Goal: Transaction & Acquisition: Purchase product/service

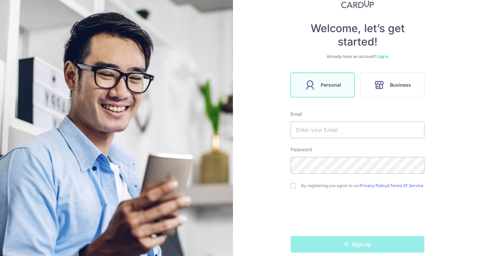
scroll to position [48, 0]
click at [351, 116] on div "Email" at bounding box center [358, 124] width 134 height 27
click at [355, 126] on input "text" at bounding box center [358, 129] width 134 height 17
drag, startPoint x: 355, startPoint y: 126, endPoint x: 356, endPoint y: 130, distance: 4.2
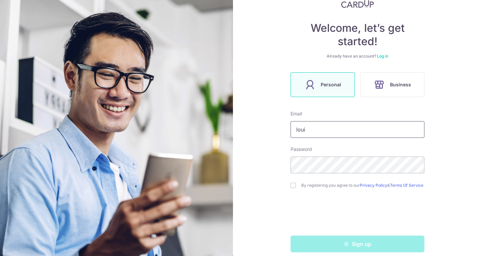
click at [356, 130] on input "loui" at bounding box center [358, 129] width 134 height 17
type input "[EMAIL_ADDRESS][DOMAIN_NAME]"
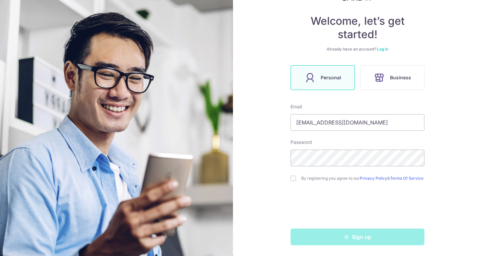
click at [289, 181] on div "Welcome, let’s get started! Already have an account? Log in Personal Business E…" at bounding box center [357, 128] width 249 height 256
click at [293, 176] on input "checkbox" at bounding box center [293, 178] width 5 height 5
checkbox input "true"
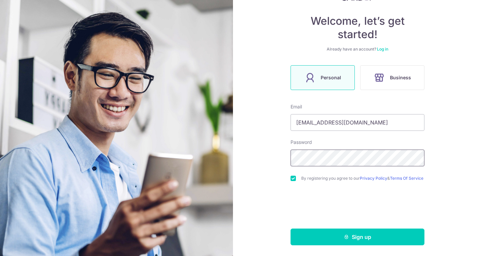
click at [271, 162] on div "Welcome, let’s get started! Already have an account? Log in Personal Business E…" at bounding box center [357, 128] width 249 height 256
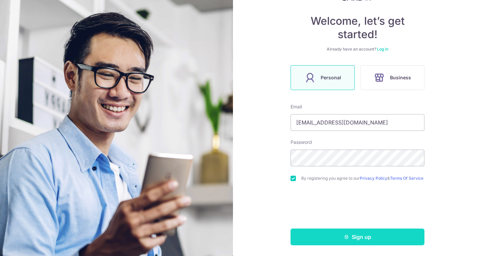
click at [306, 242] on button "Sign up" at bounding box center [358, 237] width 134 height 17
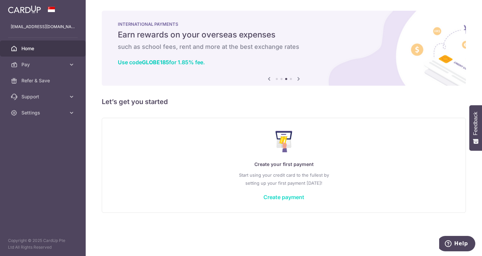
click at [285, 197] on link "Create payment" at bounding box center [284, 197] width 41 height 7
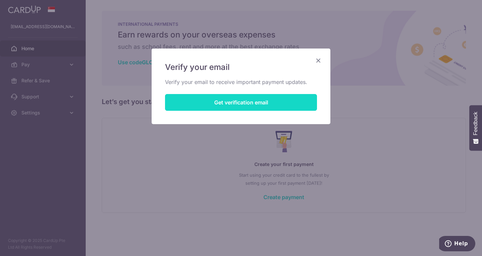
click at [219, 98] on button "Get verification email" at bounding box center [241, 102] width 152 height 17
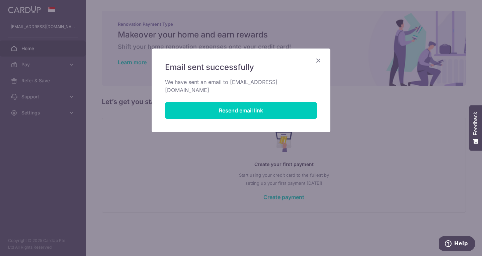
click at [320, 58] on icon "Close" at bounding box center [319, 60] width 8 height 8
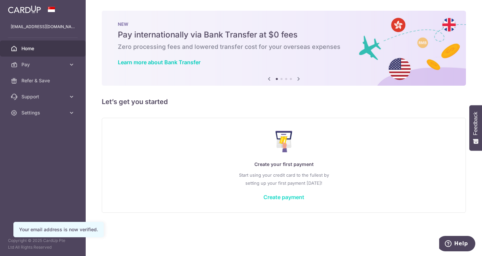
click at [294, 194] on link "Create payment" at bounding box center [284, 197] width 41 height 7
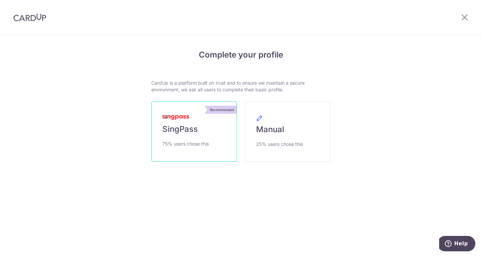
click at [205, 153] on link "Recommended SingPass 75% users chose this" at bounding box center [194, 132] width 86 height 60
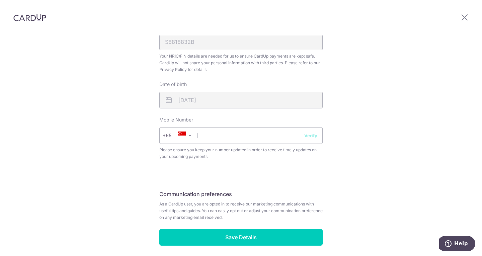
scroll to position [214, 0]
click at [233, 134] on input "text" at bounding box center [240, 135] width 163 height 17
type input "97971756"
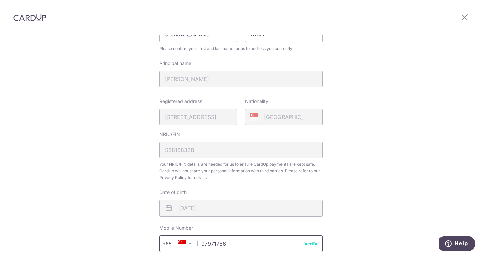
scroll to position [107, 0]
click at [213, 113] on div "Registered address 11, YISHUN CLOSE, 07, 23, SINGAPORE, 768009" at bounding box center [198, 109] width 78 height 27
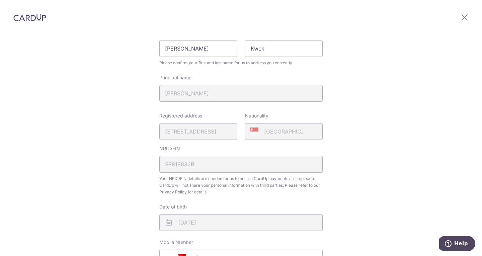
scroll to position [92, 0]
click at [216, 130] on div "Registered address 11, YISHUN CLOSE, 07, 23, SINGAPORE, 768009" at bounding box center [198, 125] width 78 height 27
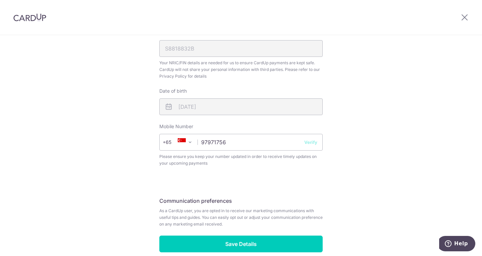
scroll to position [240, 0]
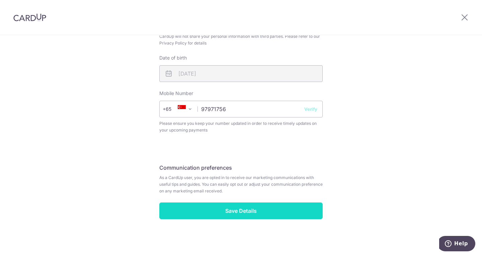
click at [235, 215] on input "Save Details" at bounding box center [240, 211] width 163 height 17
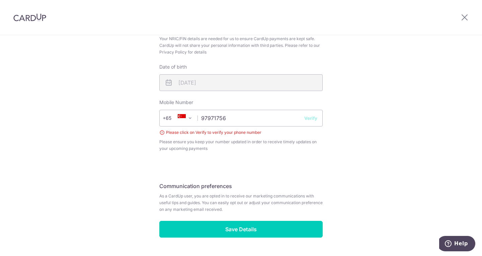
scroll to position [241, 0]
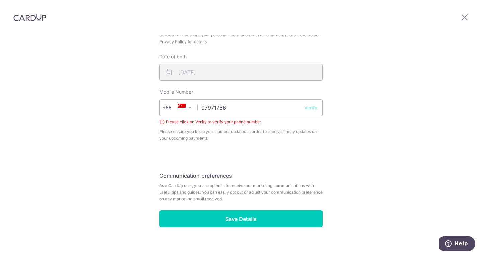
click at [312, 106] on button "Verify" at bounding box center [311, 108] width 13 height 7
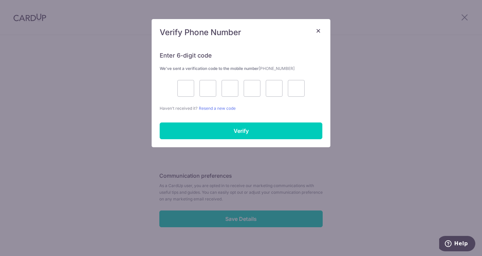
click at [180, 97] on div "Enter 6-digit code We’ve sent a verification code to the mobile number +6597971…" at bounding box center [241, 78] width 163 height 68
click at [184, 93] on input "text" at bounding box center [186, 88] width 17 height 17
type input "6"
type input "1"
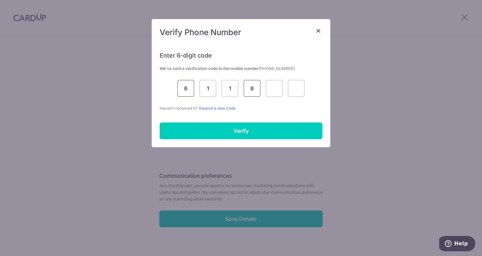
type input "8"
type input "6"
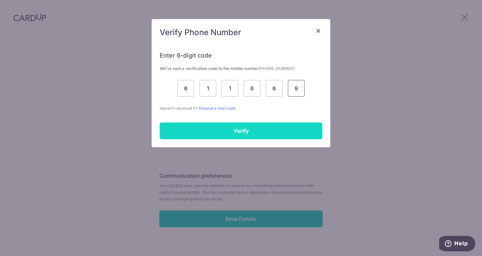
type input "9"
click at [178, 124] on input "Verify" at bounding box center [241, 131] width 163 height 17
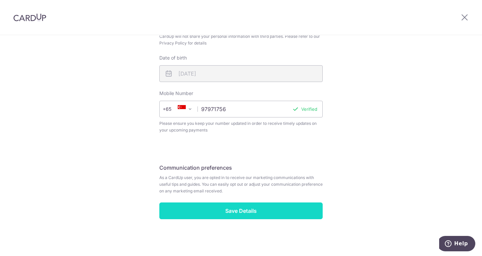
click at [190, 212] on input "Save Details" at bounding box center [240, 211] width 163 height 17
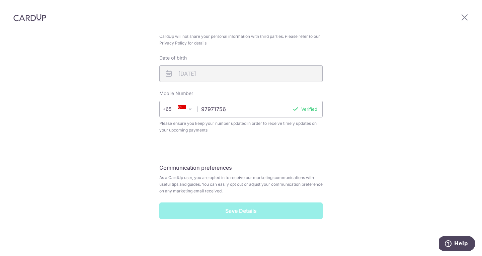
click at [190, 212] on div "Save Details" at bounding box center [241, 211] width 172 height 17
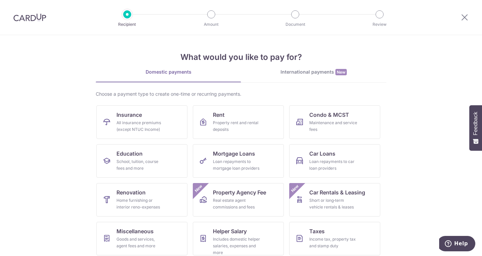
click at [408, 153] on section "What would you like to pay for? Domestic payments International payments New Ch…" at bounding box center [241, 145] width 482 height 221
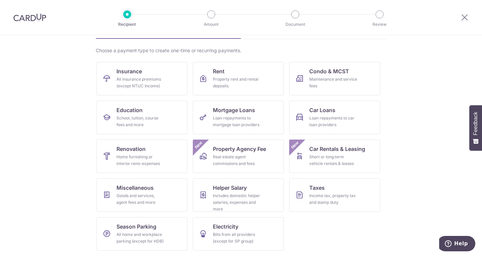
click at [401, 139] on section "What would you like to pay for? Domestic payments International payments New Ch…" at bounding box center [241, 145] width 482 height 221
click at [333, 197] on div "Income tax, property tax and stamp duty" at bounding box center [334, 199] width 48 height 13
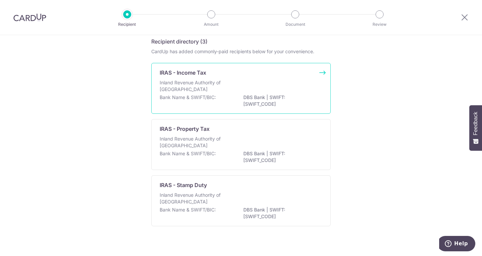
scroll to position [36, 0]
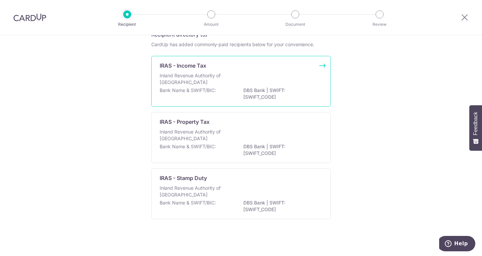
click at [269, 80] on div "Inland Revenue Authority of [GEOGRAPHIC_DATA]" at bounding box center [241, 79] width 163 height 15
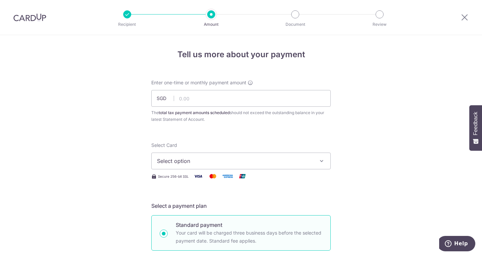
click at [237, 163] on span "Select option" at bounding box center [235, 161] width 156 height 8
click at [232, 101] on input "text" at bounding box center [241, 98] width 180 height 17
click at [284, 165] on span "Select option" at bounding box center [235, 161] width 156 height 8
click at [240, 180] on span "Add credit card" at bounding box center [247, 180] width 156 height 7
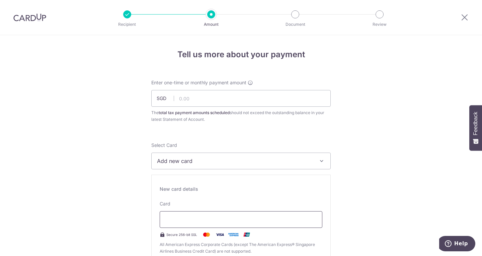
type input "05 / 2028"
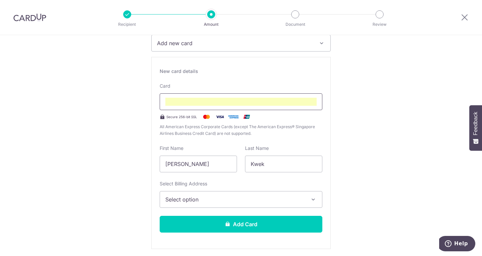
scroll to position [118, 0]
click at [221, 198] on span "Select option" at bounding box center [234, 199] width 139 height 8
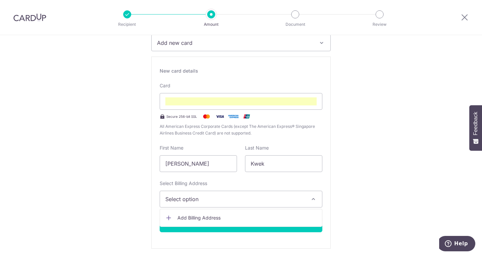
click at [221, 216] on span "Add Billing Address" at bounding box center [247, 218] width 139 height 7
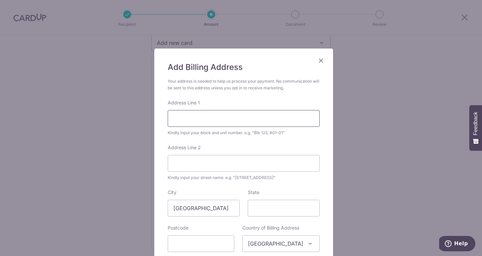
click at [218, 115] on input "Address Line 1" at bounding box center [244, 118] width 152 height 17
type input "11 Yishun Close"
type input "07-23"
type input "768009"
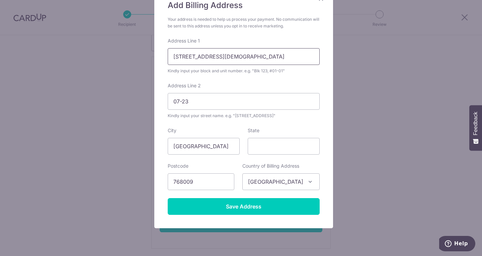
scroll to position [63, 0]
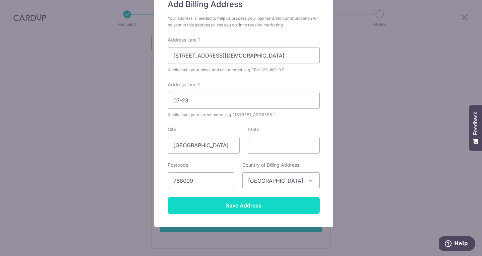
click at [244, 204] on input "Save Address" at bounding box center [244, 205] width 152 height 17
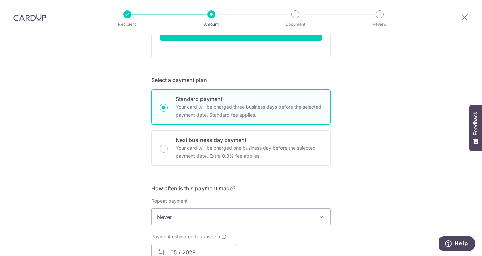
scroll to position [317, 0]
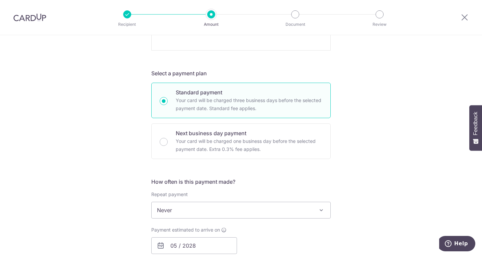
click at [178, 208] on span "Never" at bounding box center [241, 210] width 179 height 16
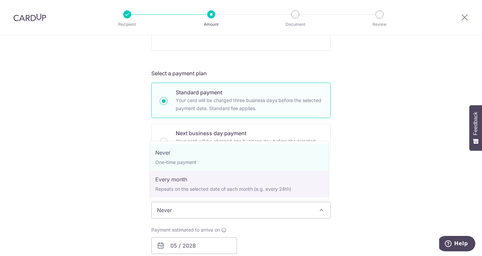
select select "3"
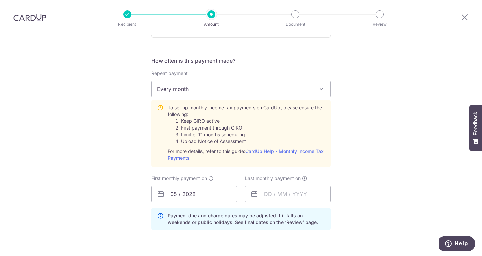
scroll to position [438, 0]
click at [211, 195] on input "05 / 2028" at bounding box center [194, 194] width 86 height 17
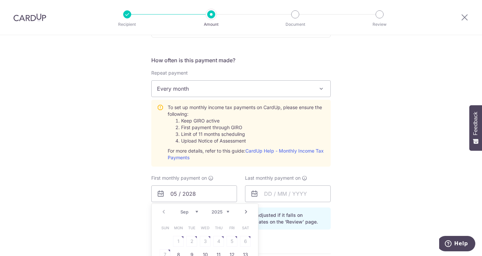
click at [356, 188] on div "Tell us more about your payment Enter one-time or monthly payment amount SGD Th…" at bounding box center [241, 44] width 482 height 894
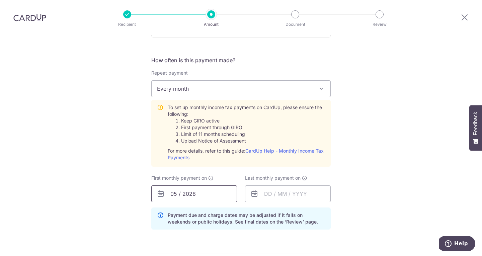
click at [193, 190] on input "05 / 2028" at bounding box center [194, 194] width 86 height 17
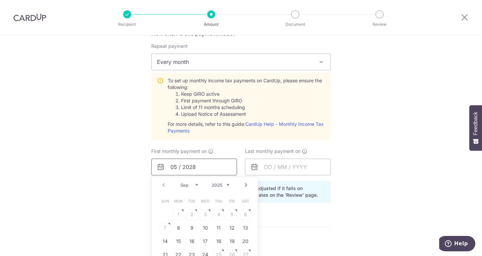
scroll to position [452, 0]
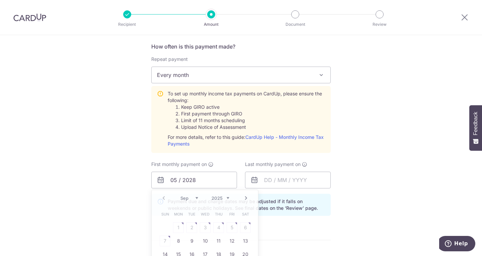
click at [375, 173] on div "Tell us more about your payment Enter one-time or monthly payment amount SGD Th…" at bounding box center [241, 30] width 482 height 894
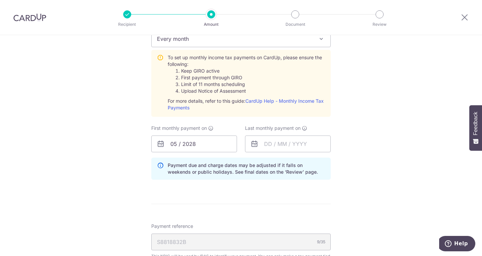
scroll to position [488, 0]
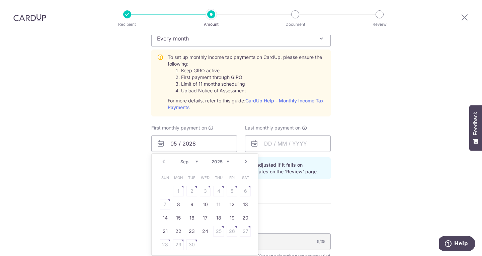
drag, startPoint x: 206, startPoint y: 146, endPoint x: 342, endPoint y: 153, distance: 136.2
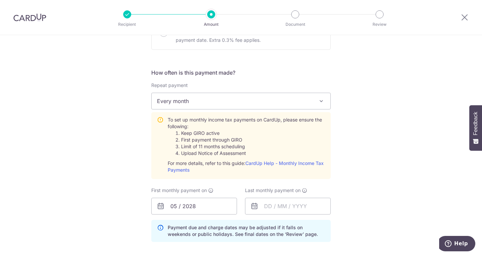
scroll to position [426, 0]
click at [213, 210] on input "05 / 2028" at bounding box center [194, 206] width 86 height 17
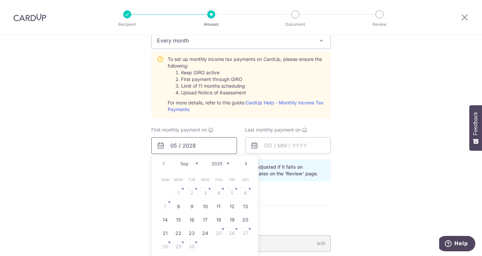
scroll to position [487, 0]
click at [244, 162] on link "Next" at bounding box center [246, 163] width 8 height 8
click at [176, 206] on table "Sun Mon Tue Wed Thu Fri Sat 1 2 3 4 5 6 7 8 9 10 11 12 13 14 15 16 17 18 19 20 …" at bounding box center [205, 213] width 94 height 80
click at [204, 191] on table "Sun Mon Tue Wed Thu Fri Sat 1 2 3 4 5 6 7 8 9 10 11 12 13 14 15 16 17 18 19 20 …" at bounding box center [205, 213] width 94 height 80
click at [209, 188] on table "Sun Mon Tue Wed Thu Fri Sat 1 2 3 4 5 6 7 8 9 10 11 12 13 14 15 16 17 18 19 20 …" at bounding box center [205, 213] width 94 height 80
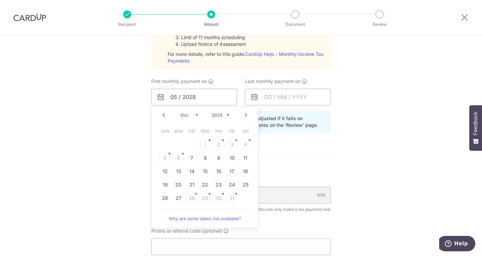
scroll to position [541, 0]
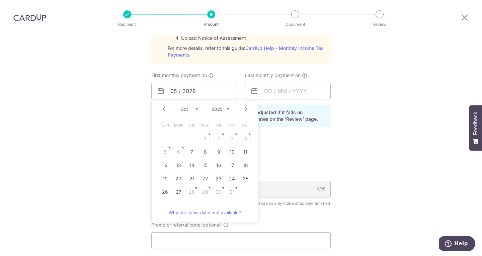
click at [198, 214] on link "Why are some dates not available?" at bounding box center [205, 212] width 90 height 13
click at [179, 153] on table "Sun Mon Tue Wed Thu Fri Sat 1 2 3 4 5 6 7 8 9 10 11 12 13 14 15 16 17 18 19 20 …" at bounding box center [205, 159] width 94 height 80
click at [163, 108] on link "Prev" at bounding box center [164, 109] width 8 height 8
click at [245, 110] on link "Next" at bounding box center [246, 109] width 8 height 8
click at [191, 151] on link "7" at bounding box center [192, 152] width 11 height 11
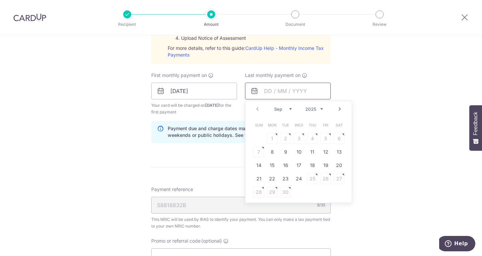
drag, startPoint x: 264, startPoint y: 91, endPoint x: 279, endPoint y: 29, distance: 63.5
click at [279, 29] on div "Recipient Amount Document Review Tell us more about your payment Enter one-time…" at bounding box center [241, 128] width 482 height 256
click at [339, 111] on link "Next" at bounding box center [340, 109] width 8 height 8
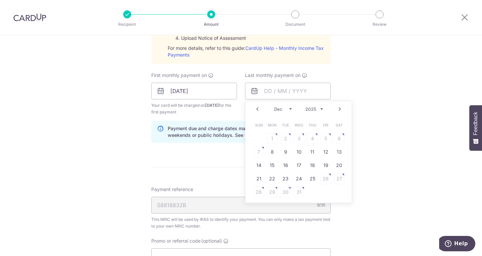
click at [339, 111] on link "Next" at bounding box center [340, 109] width 8 height 8
click at [339, 112] on link "Next" at bounding box center [340, 109] width 8 height 8
click at [286, 151] on table "Sun Mon Tue Wed Thu Fri Sat 1 2 3 4 5 6 7 8 9 10 11 12 13 14 15 16 17 18 19 20 …" at bounding box center [299, 159] width 94 height 80
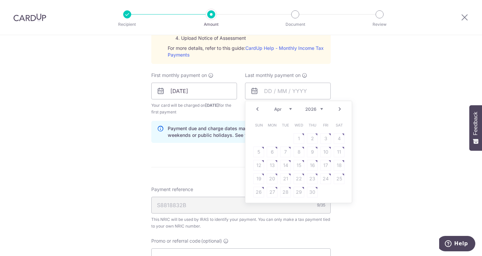
click at [339, 110] on link "Next" at bounding box center [340, 109] width 8 height 8
click at [260, 106] on div "Prev Next Jan Feb Mar Apr May Jun Jul Aug Sep Oct 2025 2026" at bounding box center [299, 109] width 107 height 16
click at [256, 106] on link "Prev" at bounding box center [258, 109] width 8 height 8
click at [284, 147] on table "Sun Mon Tue Wed Thu Fri Sat 1 2 3 4 5 6 7 8 9 10 11 12 13 14 15 16 17 18 19 20 …" at bounding box center [299, 159] width 94 height 80
click at [289, 147] on table "Sun Mon Tue Wed Thu Fri Sat 1 2 3 4 5 6 7 8 9 10 11 12 13 14 15 16 17 18 19 20 …" at bounding box center [299, 159] width 94 height 80
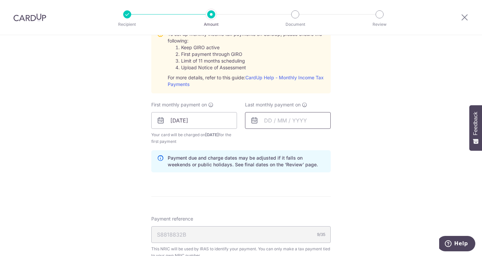
scroll to position [511, 0]
click at [289, 122] on input "text" at bounding box center [288, 121] width 86 height 17
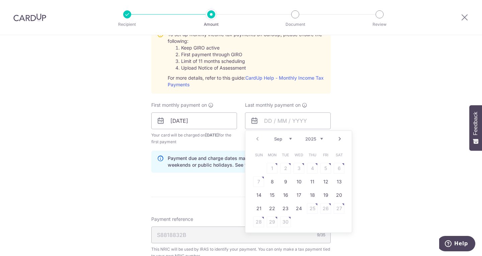
click at [336, 136] on link "Next" at bounding box center [340, 139] width 8 height 8
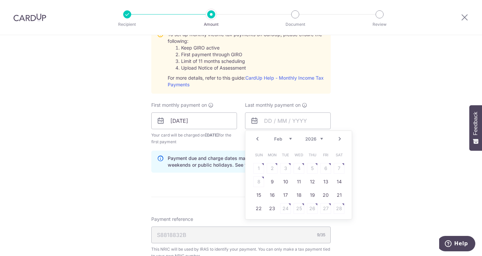
click at [336, 136] on link "Next" at bounding box center [340, 139] width 8 height 8
click at [336, 137] on link "Next" at bounding box center [340, 139] width 8 height 8
click at [300, 181] on table "Sun Mon Tue Wed Thu Fri Sat 1 2 3 4 5 6 7 8 9 10 11 12 13 14 15 16 17 18 19 20 …" at bounding box center [299, 195] width 94 height 94
click at [259, 141] on link "Prev" at bounding box center [258, 139] width 8 height 8
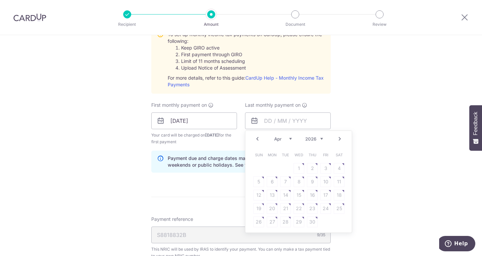
click at [257, 140] on link "Prev" at bounding box center [258, 139] width 8 height 8
click at [337, 138] on link "Next" at bounding box center [340, 139] width 8 height 8
click at [190, 121] on input "[DATE]" at bounding box center [194, 121] width 86 height 17
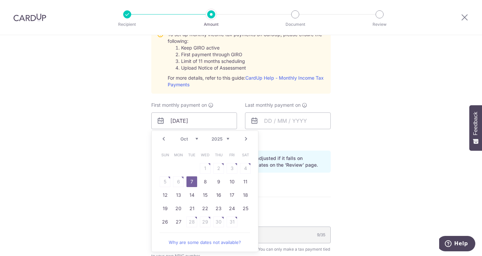
click at [181, 178] on table "Sun Mon Tue Wed Thu Fri Sat 1 2 3 4 5 6 7 8 9 10 11 12 13 14 15 16 17 18 19 20 …" at bounding box center [205, 188] width 94 height 80
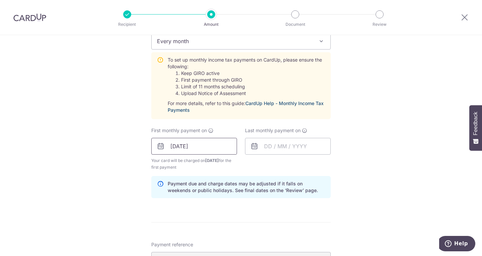
scroll to position [486, 0]
click at [213, 152] on input "[DATE]" at bounding box center [194, 146] width 86 height 17
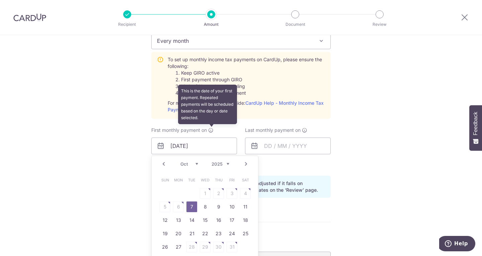
click at [210, 128] on icon at bounding box center [210, 130] width 5 height 5
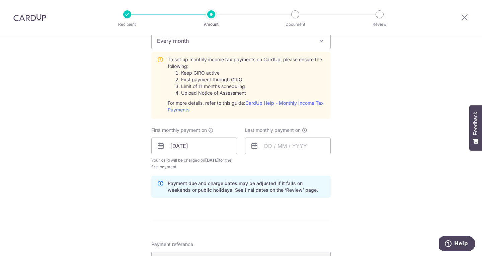
click at [212, 164] on span "Your card will be charged on 02/10/2025 for the first payment" at bounding box center [194, 163] width 86 height 13
click at [270, 145] on input "text" at bounding box center [288, 146] width 86 height 17
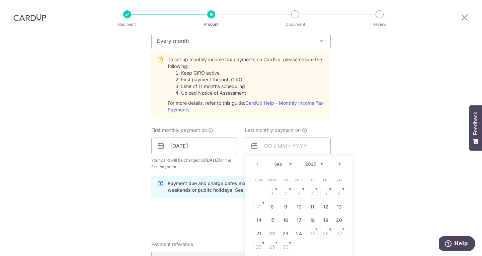
click at [216, 135] on div "First monthly payment on 07/10/2025 Your card will be charged on 02/10/2025 for…" at bounding box center [194, 149] width 86 height 44
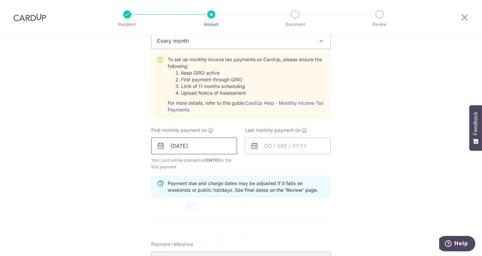
click at [202, 146] on input "[DATE]" at bounding box center [194, 146] width 86 height 17
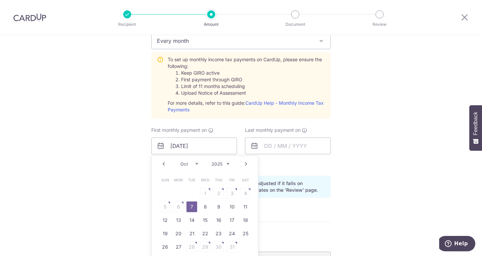
click at [160, 167] on link "Prev" at bounding box center [164, 164] width 8 height 8
click at [176, 203] on link "8" at bounding box center [178, 207] width 11 height 11
type input "08/09/2025"
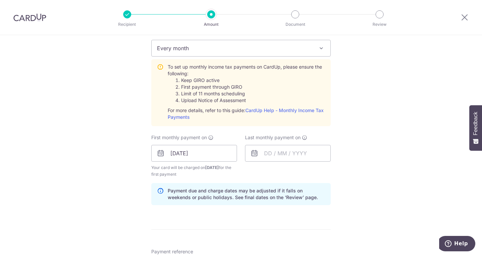
scroll to position [478, 0]
click at [265, 157] on input "text" at bounding box center [288, 154] width 86 height 17
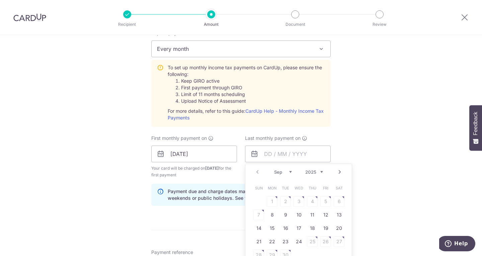
click at [341, 171] on link "Next" at bounding box center [340, 172] width 8 height 8
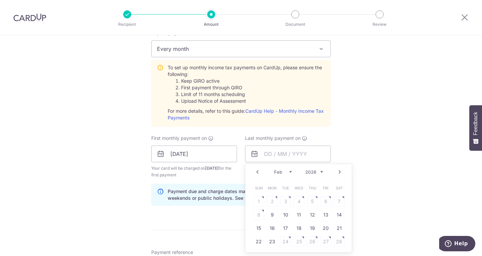
click at [341, 171] on link "Next" at bounding box center [340, 172] width 8 height 8
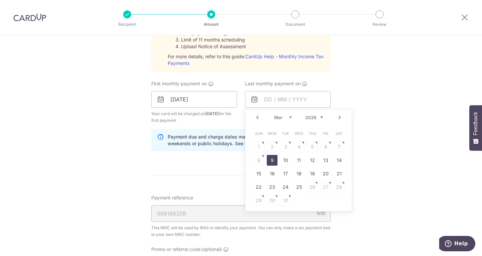
click at [270, 159] on link "9" at bounding box center [272, 160] width 11 height 11
type input "[DATE]"
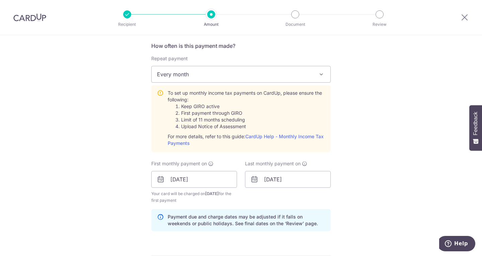
scroll to position [453, 0]
click at [204, 178] on input "08/09/2025" at bounding box center [194, 179] width 86 height 17
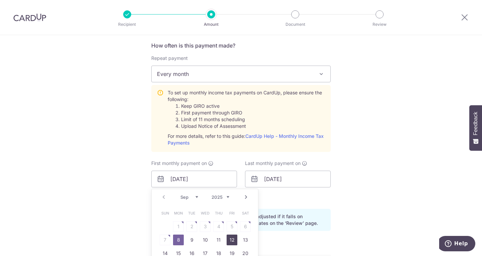
click at [230, 240] on link "12" at bounding box center [232, 240] width 11 height 11
type input "[DATE]"
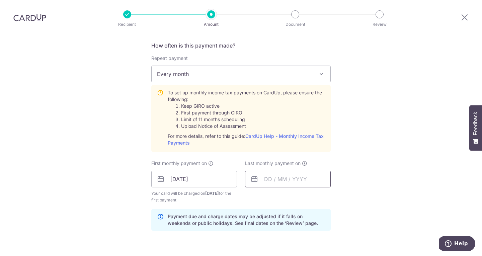
click at [270, 179] on input "text" at bounding box center [288, 179] width 86 height 17
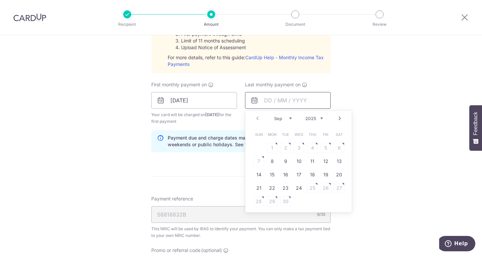
scroll to position [533, 0]
click at [339, 114] on link "Next" at bounding box center [340, 117] width 8 height 8
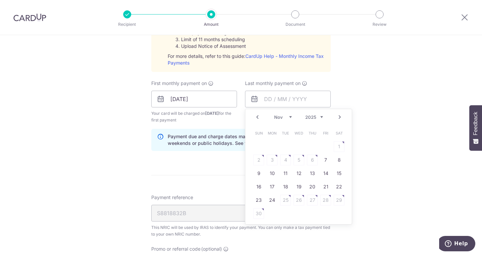
click at [339, 114] on link "Next" at bounding box center [340, 117] width 8 height 8
click at [334, 120] on div "Prev Next Jan Feb Mar Apr May Jun Jul Aug Sep Oct 2025 2026" at bounding box center [299, 117] width 107 height 16
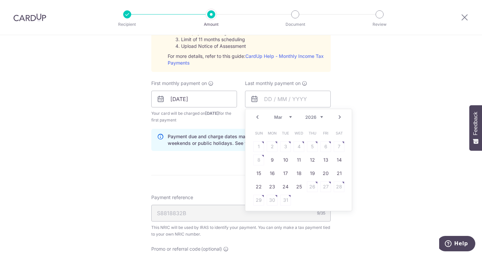
click at [337, 115] on link "Next" at bounding box center [340, 117] width 8 height 8
click at [257, 118] on link "Prev" at bounding box center [258, 117] width 8 height 8
click at [311, 161] on link "12" at bounding box center [312, 160] width 11 height 11
type input "[DATE]"
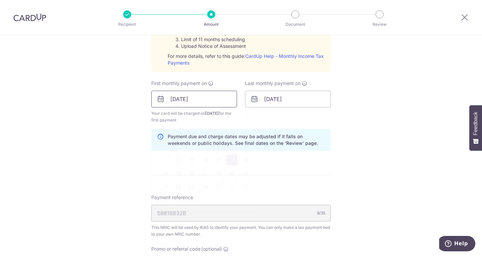
click at [180, 98] on input "[DATE]" at bounding box center [194, 99] width 86 height 17
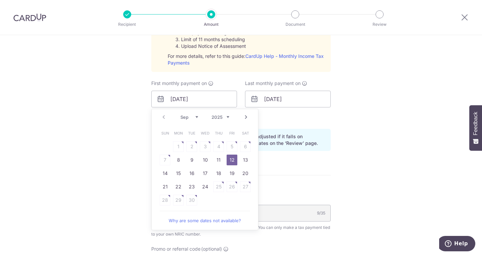
click at [162, 117] on div "Prev Next Sep Oct Nov Dec 2025 2026" at bounding box center [205, 117] width 107 height 16
click at [158, 117] on div "Prev Next Sep Oct Nov Dec 2025 2026" at bounding box center [205, 117] width 107 height 16
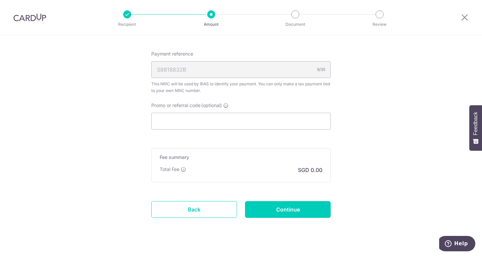
scroll to position [689, 0]
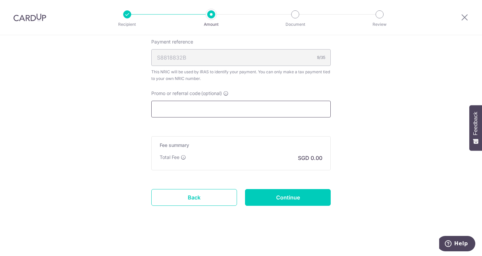
click at [227, 110] on input "Promo or referral code (optional)" at bounding box center [241, 109] width 180 height 17
paste input "OCBC18"
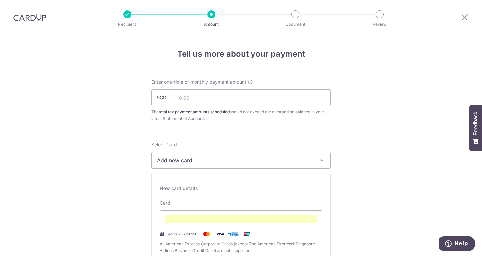
scroll to position [0, 0]
type input "OCBC18"
click at [234, 99] on input "text" at bounding box center [241, 98] width 180 height 17
paste input "$5,008.94"
type input "5,008.94"
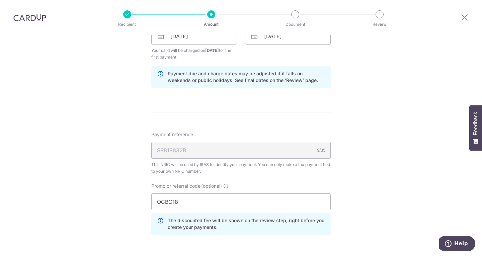
scroll to position [719, 0]
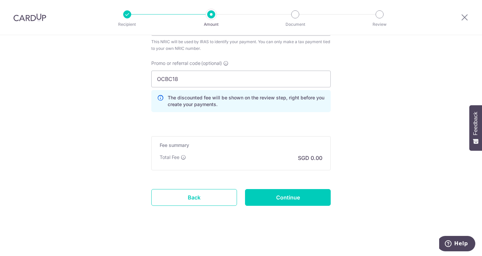
click at [253, 164] on div "Fee summary Base fee Extend fee Next-day fee Total Fee SGD 0.00" at bounding box center [241, 153] width 180 height 34
click at [262, 79] on input "OCBC18" at bounding box center [241, 79] width 180 height 17
click at [286, 201] on input "Continue" at bounding box center [288, 197] width 86 height 17
type input "Create Schedule"
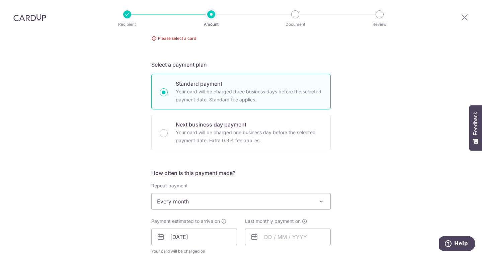
scroll to position [27, 0]
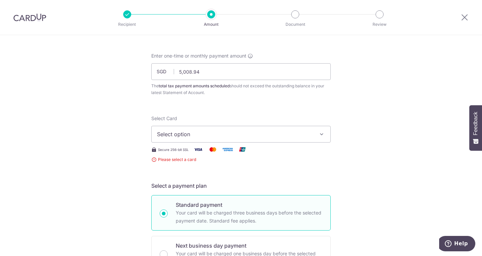
click at [267, 136] on span "Select option" at bounding box center [235, 134] width 156 height 8
click at [247, 155] on span "Add credit card" at bounding box center [247, 153] width 156 height 7
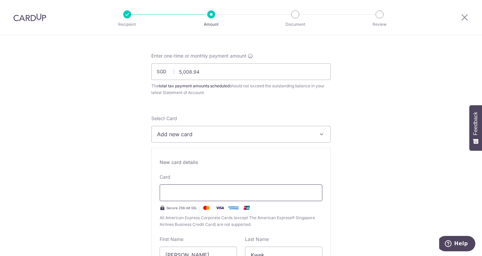
click at [240, 188] on div at bounding box center [241, 193] width 163 height 17
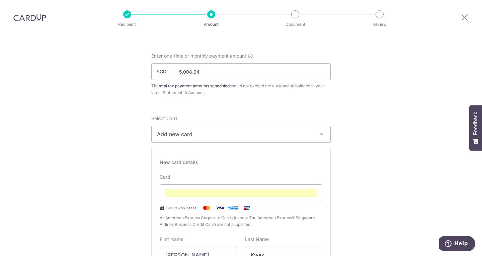
scroll to position [153, 0]
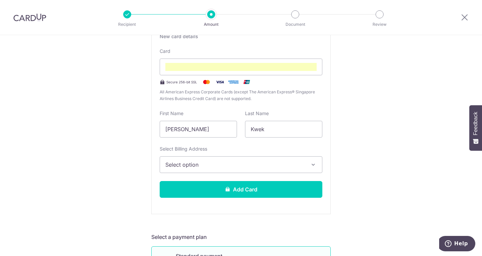
click at [257, 167] on span "Select option" at bounding box center [234, 165] width 139 height 8
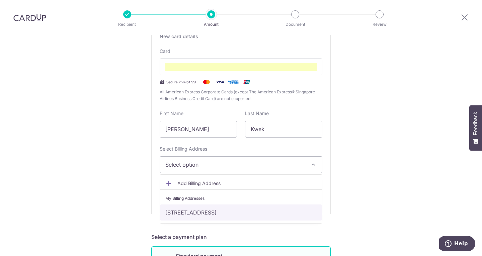
click at [237, 212] on link "11 Yishun Close, 07-23, Singapore, Singapore-768009" at bounding box center [241, 213] width 162 height 16
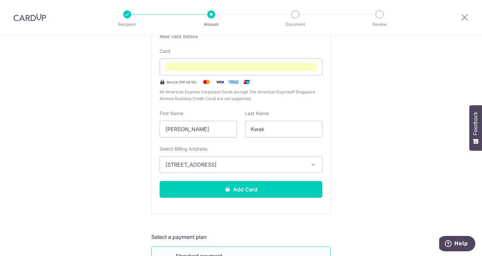
scroll to position [137, 0]
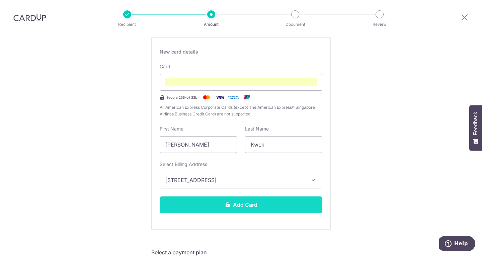
click at [253, 209] on button "Add Card" at bounding box center [241, 205] width 163 height 17
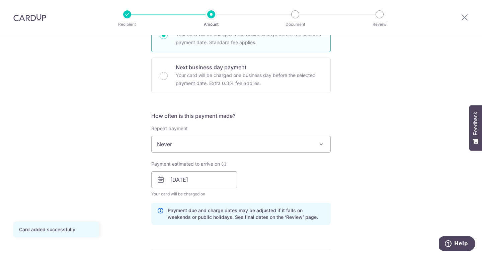
scroll to position [209, 0]
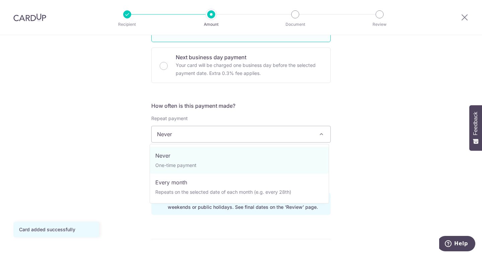
click at [296, 131] on span "Never" at bounding box center [241, 134] width 179 height 16
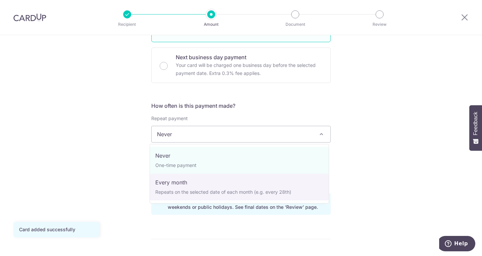
select select "3"
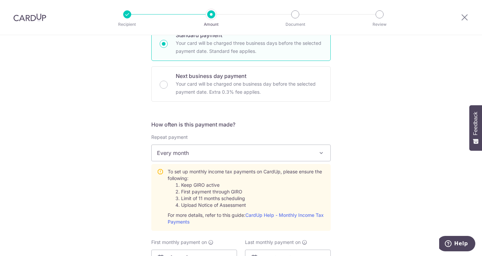
scroll to position [281, 0]
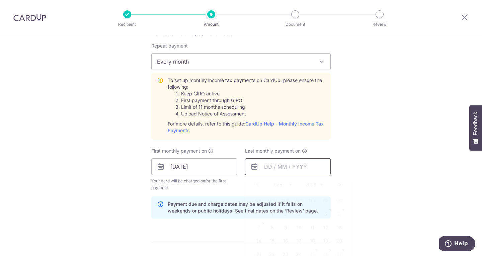
click at [274, 171] on input "text" at bounding box center [288, 166] width 86 height 17
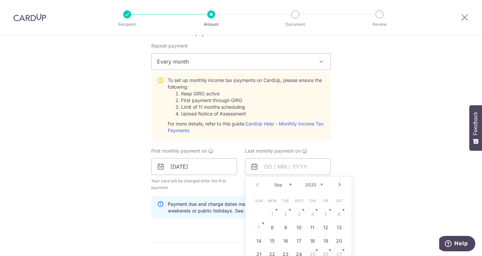
click at [342, 186] on link "Next" at bounding box center [340, 185] width 8 height 8
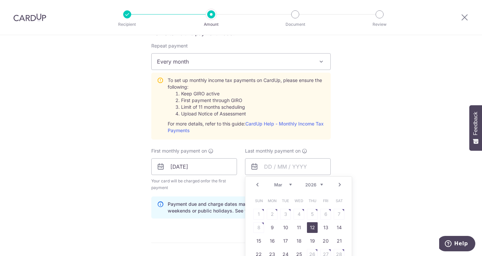
click at [315, 225] on link "12" at bounding box center [312, 227] width 11 height 11
type input "[DATE]"
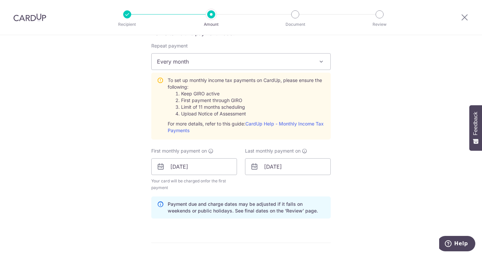
click at [377, 211] on div "Tell us more about your payment Enter one-time or monthly payment amount SGD 5,…" at bounding box center [241, 117] width 482 height 726
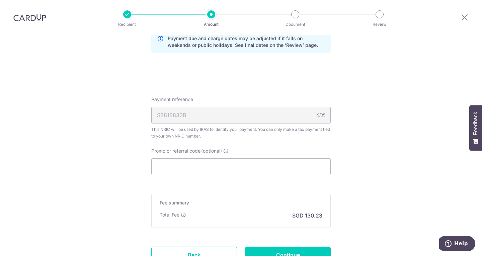
scroll to position [448, 0]
click at [223, 168] on input "Promo or referral code (optional)" at bounding box center [241, 166] width 180 height 17
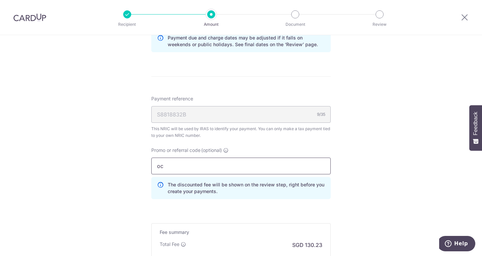
type input "o"
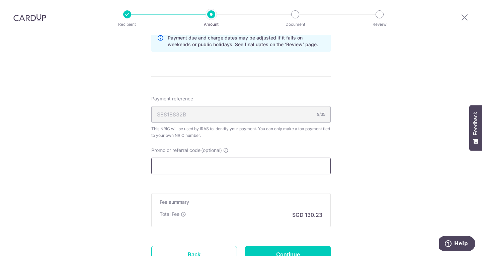
paste input "OCBC18"
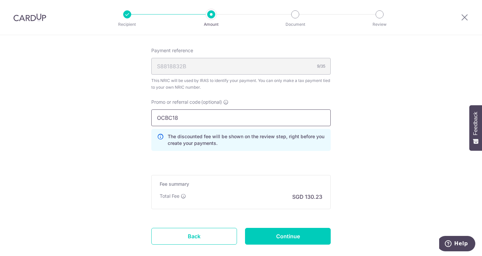
scroll to position [535, 0]
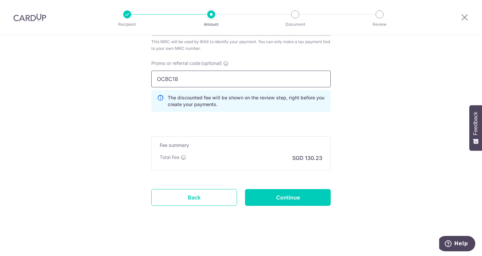
type input "OCBC18"
click at [251, 161] on div "Total Fee SGD 130.23" at bounding box center [241, 158] width 163 height 8
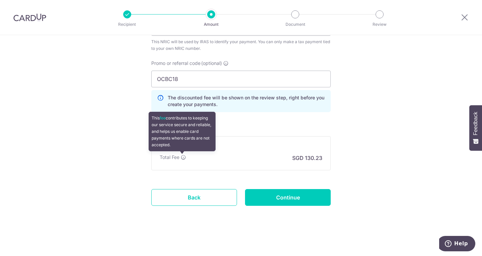
click at [183, 158] on icon at bounding box center [183, 157] width 5 height 5
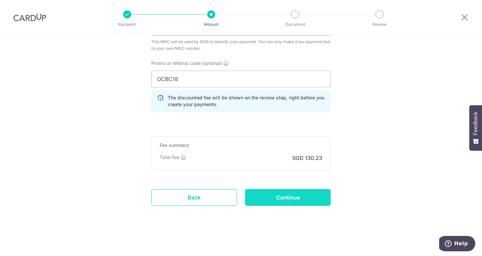
click at [304, 196] on input "Continue" at bounding box center [288, 197] width 86 height 17
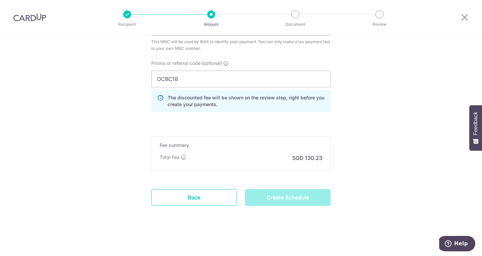
type input "Create Schedule"
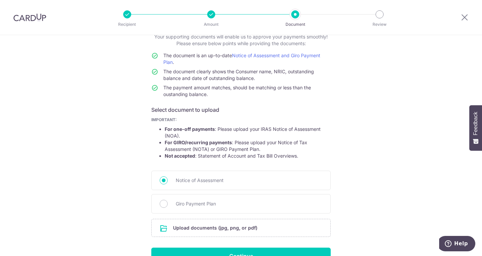
scroll to position [86, 0]
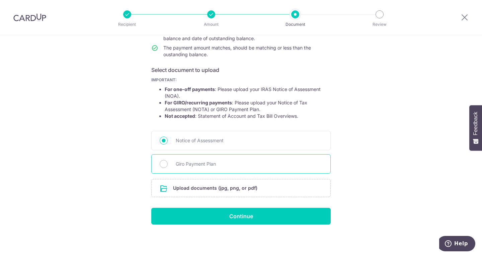
click at [167, 164] on div "Giro Payment Plan" at bounding box center [241, 163] width 180 height 19
click at [165, 168] on div "Giro Payment Plan" at bounding box center [241, 163] width 180 height 19
click at [162, 163] on input "Giro Payment Plan" at bounding box center [164, 164] width 8 height 8
radio input "true"
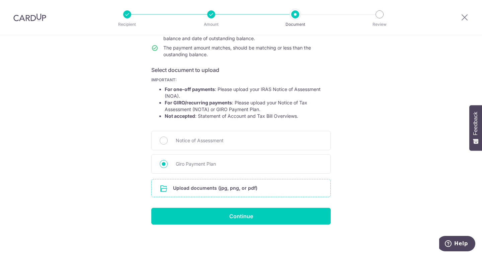
click at [165, 183] on input "file" at bounding box center [241, 188] width 179 height 17
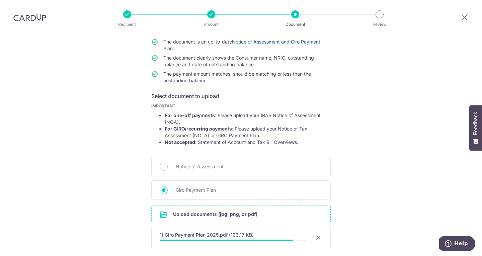
scroll to position [115, 0]
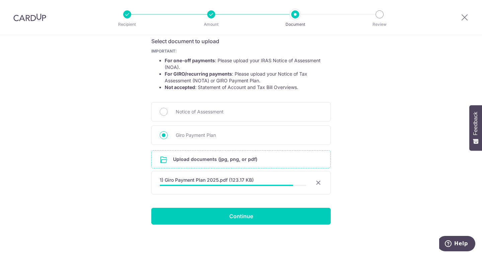
click at [248, 183] on div "1) Giro Payment Plan 2025.pdf (123.17 KB)" at bounding box center [233, 180] width 147 height 7
click at [293, 188] on div "1) Giro Payment Plan 2025.pdf (123.17 KB) 91% Cancel Done Download" at bounding box center [241, 182] width 180 height 23
click at [386, 209] on div "Help us verify your payment Your supporting documents will enable us to approve…" at bounding box center [241, 89] width 482 height 336
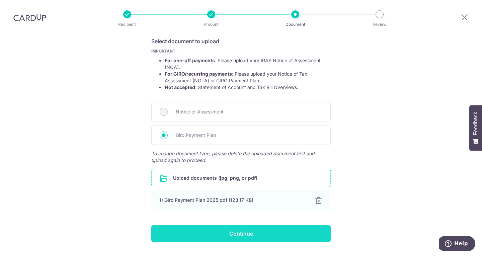
click at [253, 236] on input "Continue" at bounding box center [241, 233] width 180 height 17
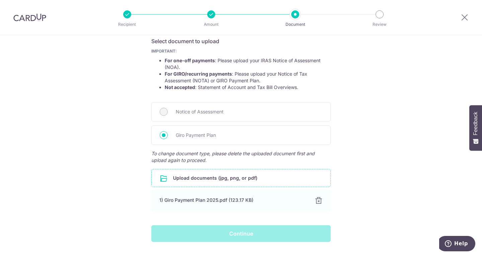
scroll to position [132, 0]
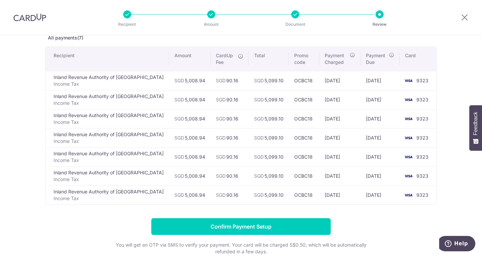
scroll to position [39, 0]
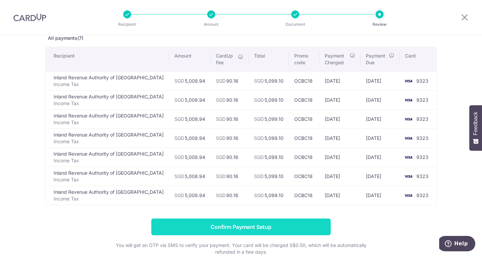
click at [297, 227] on input "Confirm Payment Setup" at bounding box center [241, 227] width 180 height 17
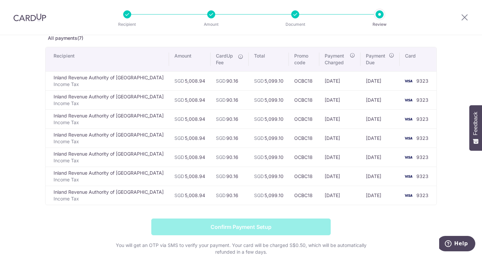
scroll to position [110, 0]
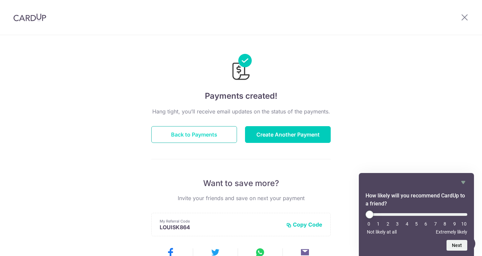
click at [210, 132] on button "Back to Payments" at bounding box center [194, 134] width 86 height 17
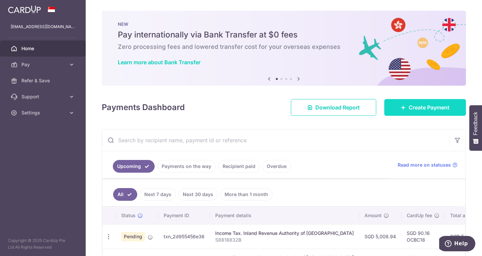
click at [402, 110] on icon at bounding box center [403, 107] width 5 height 5
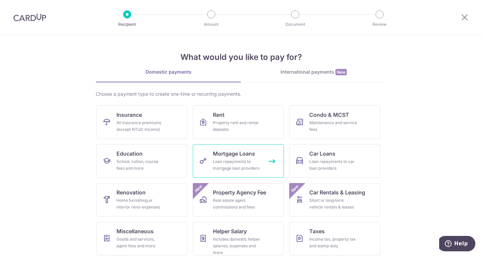
scroll to position [44, 0]
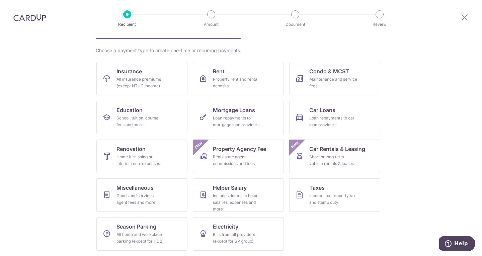
click at [405, 126] on section "What would you like to pay for? Domestic payments International payments New Ch…" at bounding box center [241, 145] width 482 height 221
click at [424, 75] on section "What would you like to pay for? Domestic payments International payments New Ch…" at bounding box center [241, 145] width 482 height 221
click at [232, 83] on div "Property rent and rental deposits" at bounding box center [237, 82] width 48 height 13
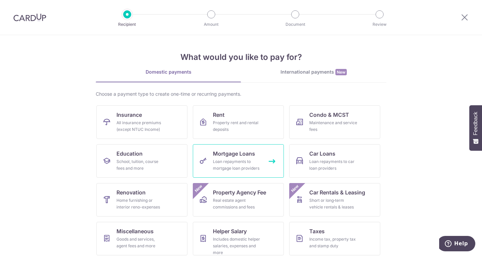
scroll to position [44, 0]
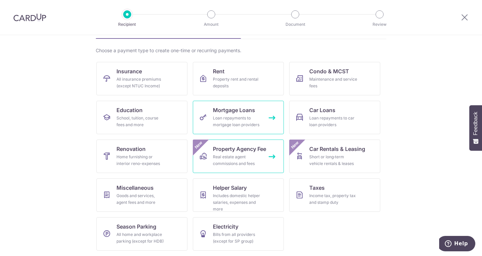
click at [203, 153] on div "New" at bounding box center [201, 148] width 16 height 16
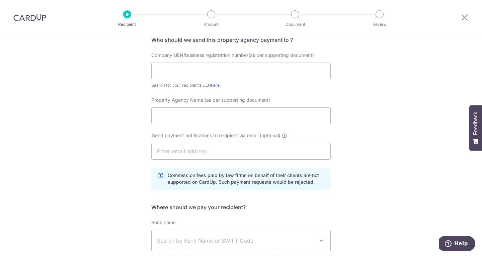
scroll to position [56, 0]
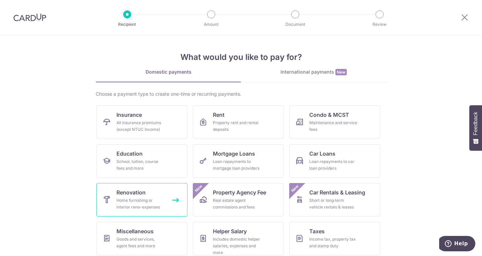
scroll to position [44, 0]
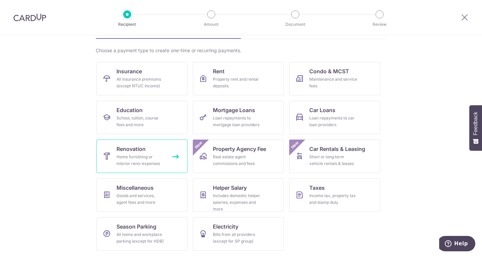
click at [119, 164] on div "Home furnishing or interior reno-expenses" at bounding box center [141, 160] width 48 height 13
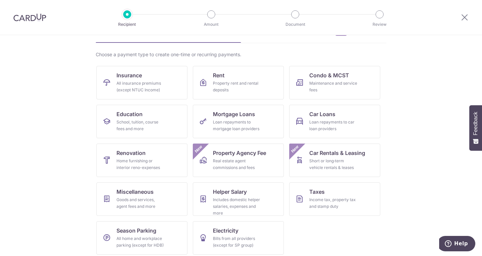
scroll to position [40, 0]
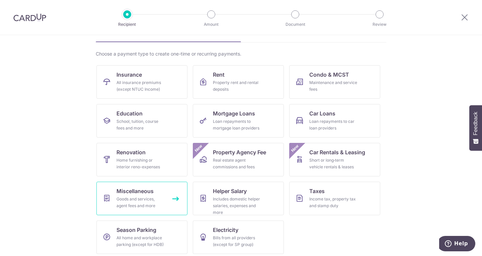
click at [131, 207] on div "Goods and services, agent fees and more" at bounding box center [141, 202] width 48 height 13
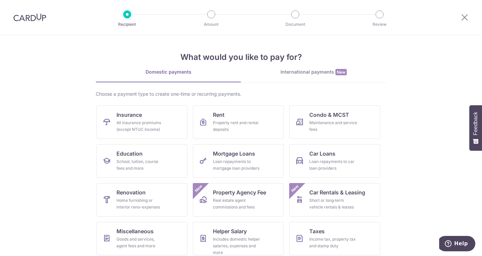
scroll to position [44, 0]
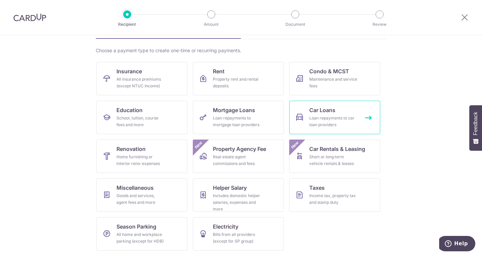
click at [325, 104] on link "Car Loans Loan repayments to car loan providers" at bounding box center [334, 118] width 91 height 34
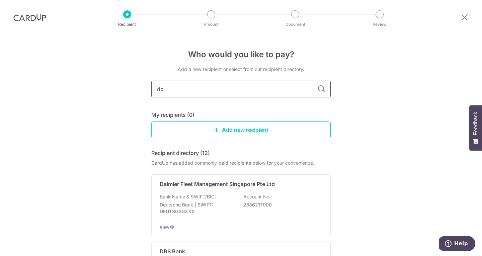
type input "dbs"
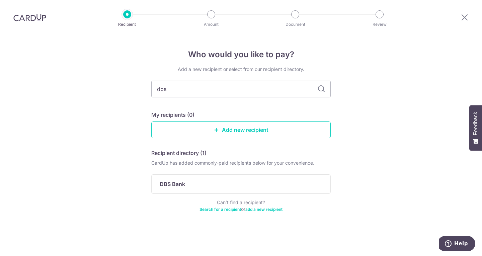
click at [321, 89] on icon at bounding box center [322, 89] width 8 height 8
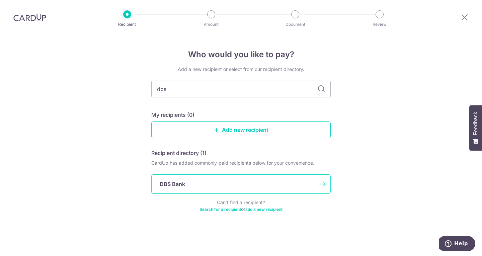
click at [210, 185] on div "DBS Bank" at bounding box center [237, 184] width 155 height 8
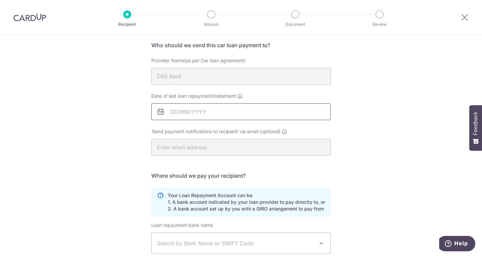
click at [199, 108] on input "Date of last loan repayment/instalment" at bounding box center [241, 112] width 180 height 17
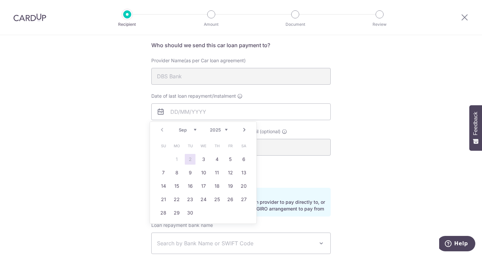
click at [223, 129] on select "2025 2026 2027 2028 2029 2030 2031 2032 2033 2034 2035" at bounding box center [219, 129] width 18 height 5
click at [244, 130] on link "Next" at bounding box center [245, 130] width 8 height 8
click at [162, 131] on link "Prev" at bounding box center [162, 130] width 8 height 8
click at [165, 184] on link "10" at bounding box center [163, 186] width 11 height 11
type input "10/09/2028"
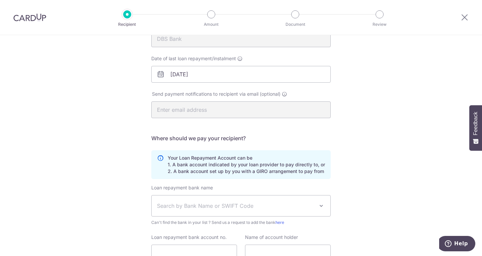
scroll to position [133, 0]
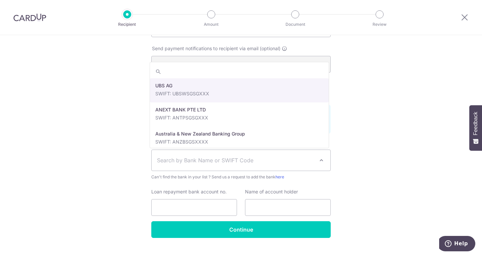
click at [244, 164] on span "Search by Bank Name or SWIFT Code" at bounding box center [235, 160] width 157 height 8
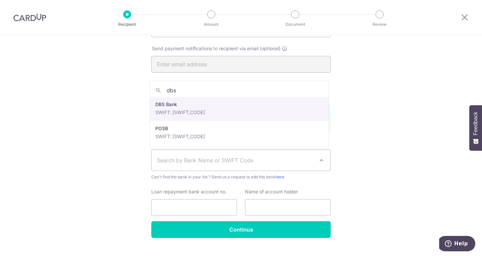
type input "dbs"
select select "6"
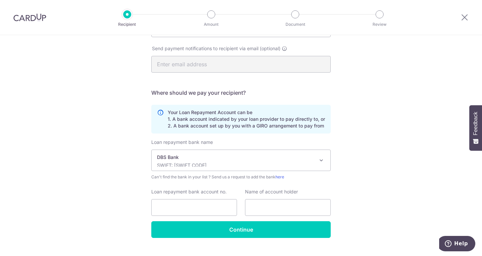
scroll to position [147, 0]
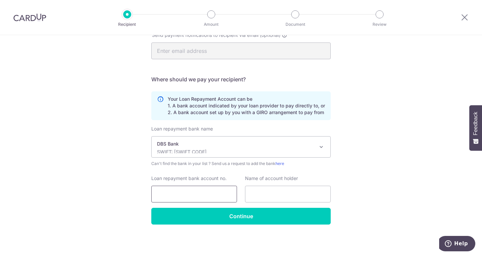
click at [210, 192] on input "Loan repayment bank account no." at bounding box center [194, 194] width 86 height 17
drag, startPoint x: 172, startPoint y: 112, endPoint x: 238, endPoint y: 119, distance: 66.3
click at [238, 119] on div "Your Loan Repayment Account can be 1. A bank account indicated by your loan pro…" at bounding box center [241, 105] width 180 height 29
click at [184, 146] on p "DBS Bank" at bounding box center [235, 144] width 157 height 7
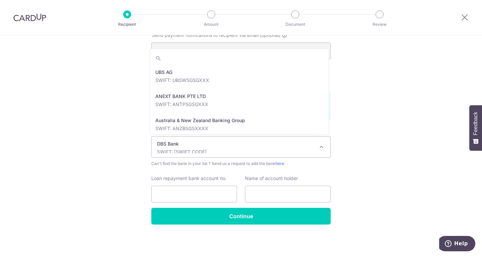
scroll to position [507, 0]
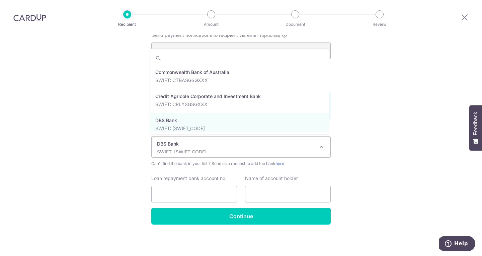
click at [180, 147] on p "DBS Bank" at bounding box center [235, 144] width 157 height 7
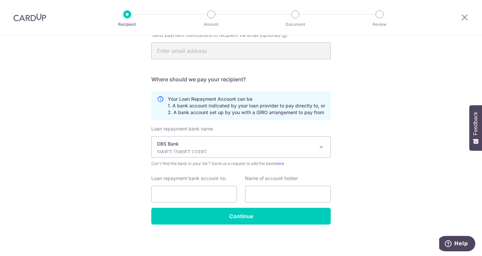
click at [180, 147] on p "DBS Bank" at bounding box center [235, 144] width 157 height 7
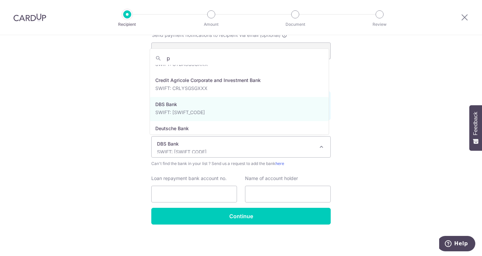
scroll to position [0, 0]
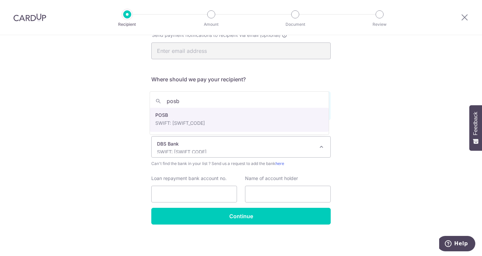
type input "posb"
select select "19"
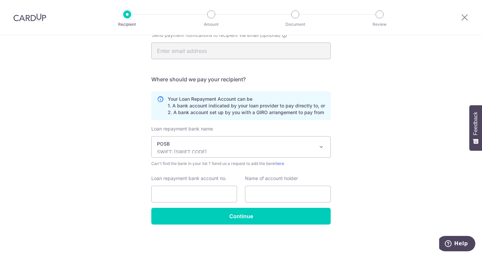
click at [181, 117] on div "Your Loan Repayment Account can be 1. A bank account indicated by your loan pro…" at bounding box center [241, 105] width 180 height 29
click at [183, 191] on input "Loan repayment bank account no." at bounding box center [194, 194] width 86 height 17
type input "228195723"
click at [263, 195] on input "text" at bounding box center [288, 194] width 86 height 17
type input "Kwek Louis"
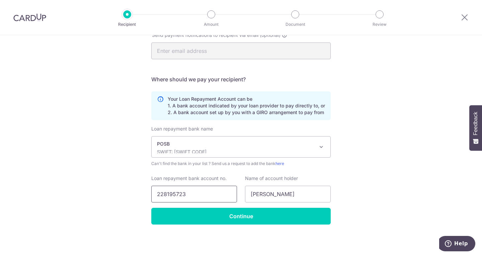
drag, startPoint x: 188, startPoint y: 195, endPoint x: 131, endPoint y: 195, distance: 57.3
click at [131, 195] on div "Who would you like to pay? Your recipient does not need a CardUp account to rec…" at bounding box center [241, 72] width 482 height 368
paste input "-19572-"
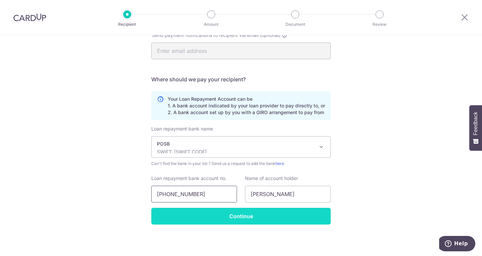
type input "228-19572-3"
click at [183, 218] on input "Continue" at bounding box center [241, 216] width 180 height 17
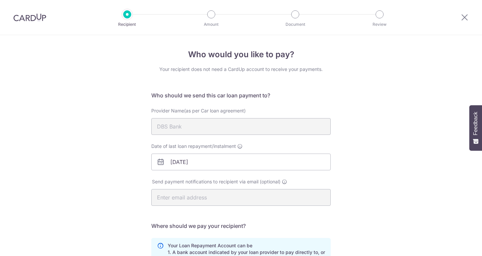
scroll to position [163, 0]
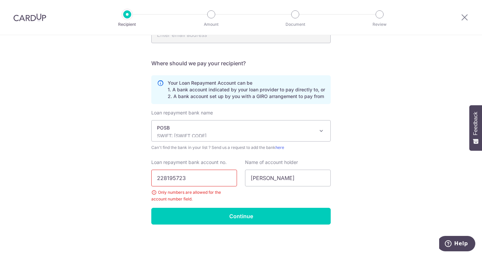
type input "228195723"
click at [204, 213] on input "Continue" at bounding box center [241, 216] width 180 height 17
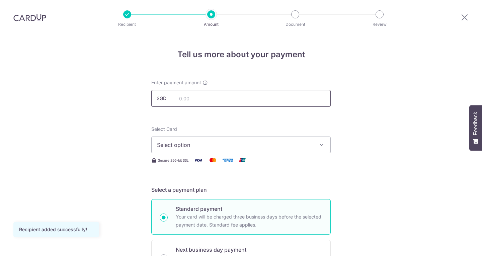
drag, startPoint x: 0, startPoint y: 0, endPoint x: 201, endPoint y: 94, distance: 221.8
click at [201, 94] on input "text" at bounding box center [241, 98] width 180 height 17
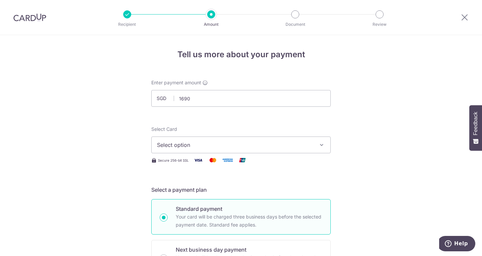
type input "1,690.00"
click at [193, 147] on span "Select option" at bounding box center [235, 145] width 156 height 8
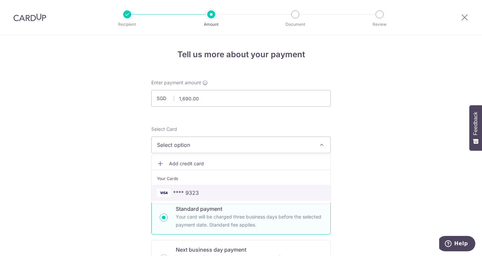
click at [190, 186] on link "**** 9323" at bounding box center [241, 193] width 179 height 16
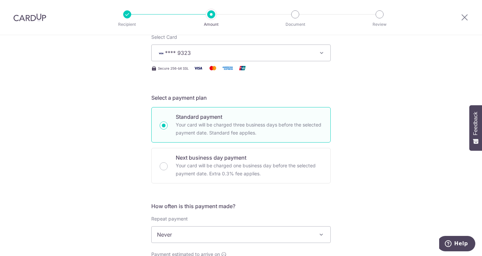
scroll to position [135, 0]
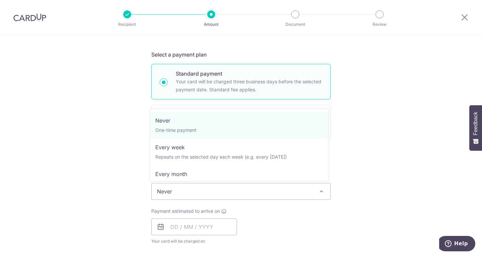
click at [274, 190] on span "Never" at bounding box center [241, 192] width 179 height 16
select select "3"
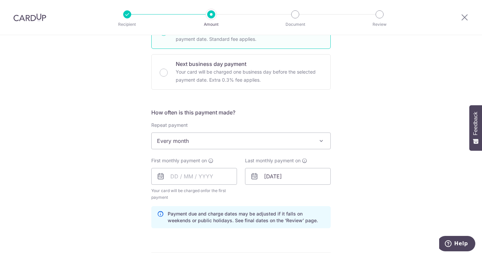
scroll to position [187, 0]
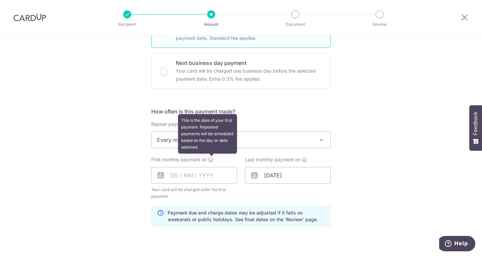
click at [210, 161] on icon at bounding box center [210, 159] width 5 height 5
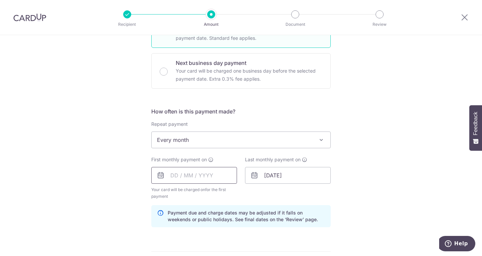
click at [202, 177] on input "text" at bounding box center [194, 175] width 86 height 17
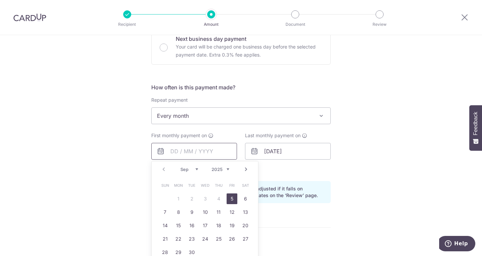
scroll to position [213, 0]
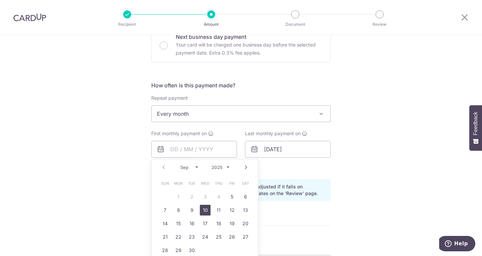
click at [204, 211] on link "10" at bounding box center [205, 210] width 11 height 11
type input "[DATE]"
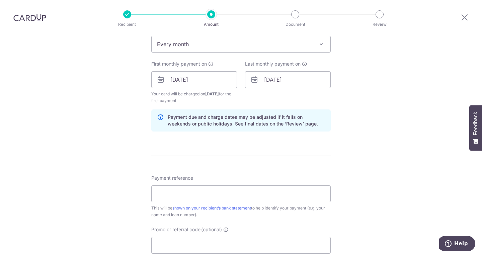
scroll to position [283, 0]
click at [203, 78] on input "[DATE]" at bounding box center [194, 79] width 86 height 17
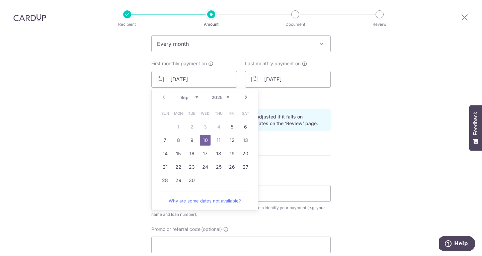
click at [162, 97] on div "Prev Next Sep Oct Nov Dec 2025 2026 2027 2028 2029 2030 2031 2032 2033 2034 2035" at bounding box center [205, 97] width 107 height 16
click at [384, 186] on div "Tell us more about your payment Enter payment amount SGD 1,690.00 1690.00 Recip…" at bounding box center [241, 72] width 482 height 640
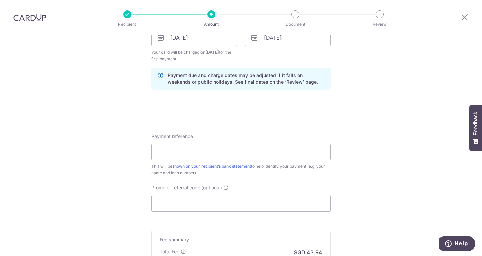
scroll to position [331, 0]
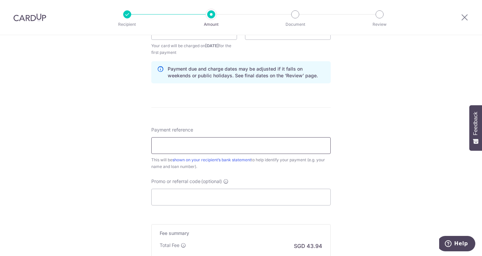
click at [291, 147] on input "Payment reference" at bounding box center [241, 145] width 180 height 17
click at [331, 181] on div "Promo or referral code (optional) The discounted fee will be shown on the revie…" at bounding box center [241, 191] width 188 height 27
click at [272, 147] on input "Payment reference" at bounding box center [241, 145] width 180 height 17
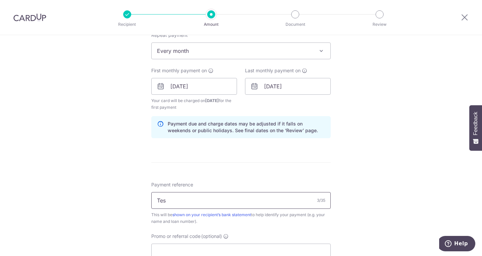
scroll to position [276, 0]
type input "Tesla"
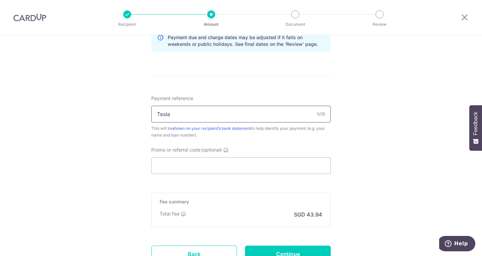
scroll to position [363, 0]
click at [196, 161] on input "Promo or referral code (optional)" at bounding box center [241, 165] width 180 height 17
paste input "OCBC18"
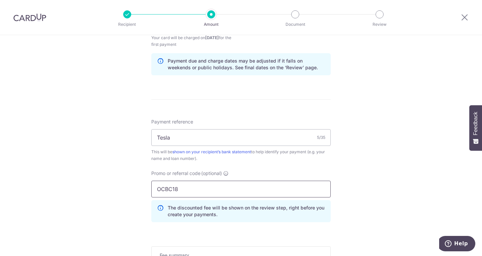
scroll to position [338, 0]
type input "OCBC18"
click at [185, 138] on input "Tesla" at bounding box center [241, 138] width 180 height 17
type input "Tesla loan"
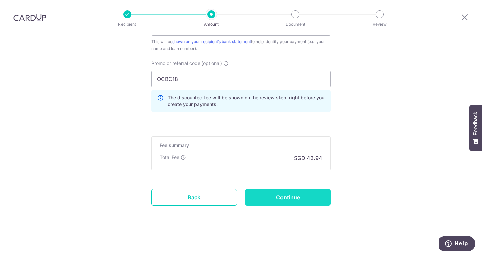
click at [269, 200] on input "Continue" at bounding box center [288, 197] width 86 height 17
type input "Create Schedule"
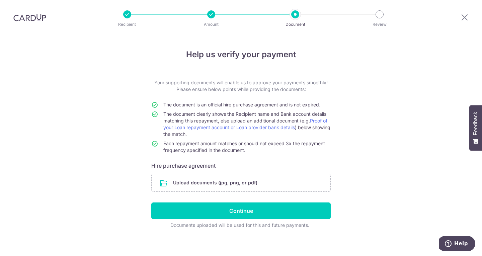
scroll to position [4, 0]
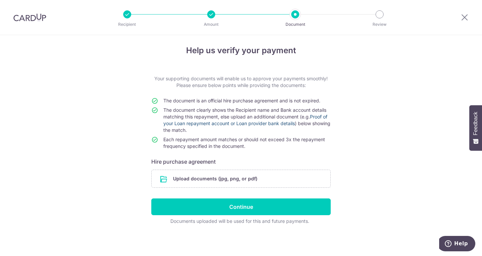
click at [256, 123] on link "Proof of your Loan repayment account or Loan provider bank details" at bounding box center [245, 120] width 164 height 12
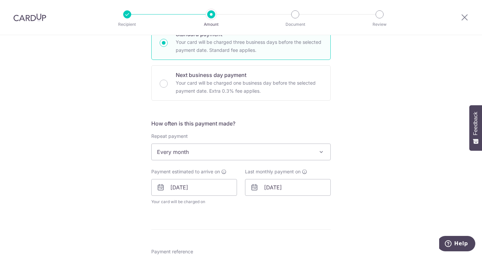
scroll to position [176, 0]
click at [191, 190] on input "[DATE]" at bounding box center [194, 187] width 86 height 17
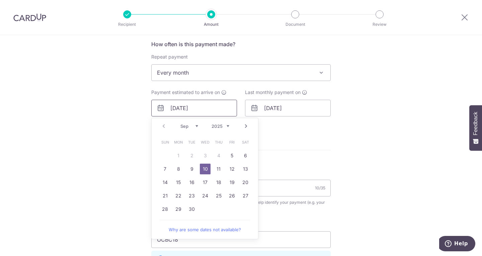
scroll to position [255, 0]
click at [230, 154] on link "5" at bounding box center [232, 155] width 11 height 11
type input "[DATE]"
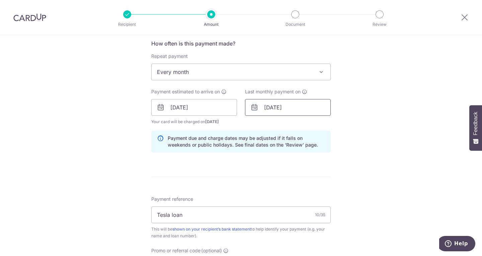
click at [254, 113] on input "[DATE]" at bounding box center [288, 107] width 86 height 17
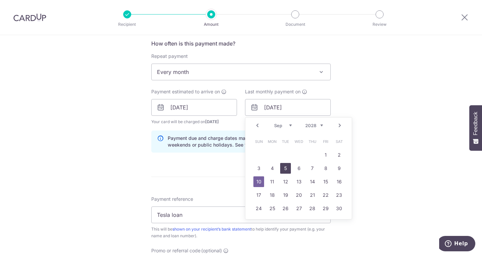
click at [282, 167] on link "5" at bounding box center [285, 168] width 11 height 11
type input "[DATE]"
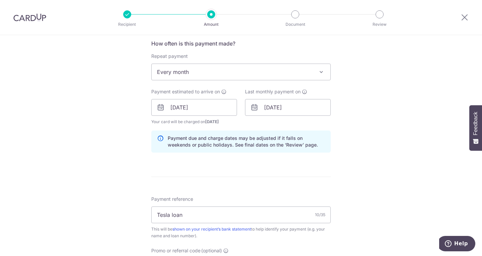
click at [290, 176] on form "Enter payment amount SGD 1,690.00 1690.00 Select Card **** 9323 Add credit card…" at bounding box center [241, 118] width 180 height 588
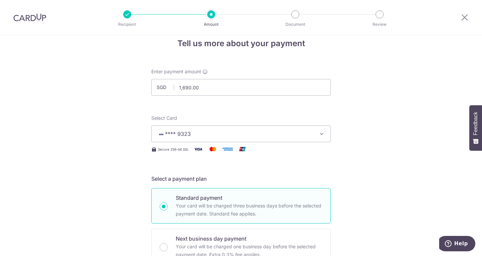
scroll to position [7, 0]
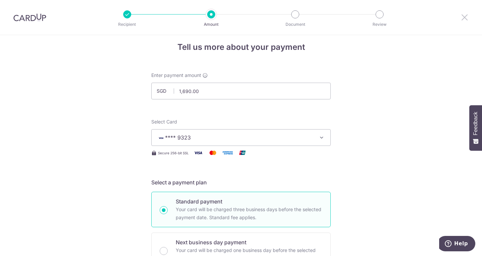
click at [465, 18] on icon at bounding box center [465, 17] width 8 height 8
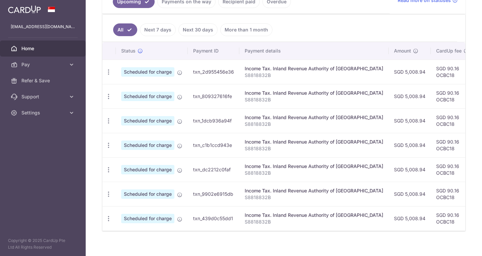
scroll to position [168, 0]
